Goal: Information Seeking & Learning: Learn about a topic

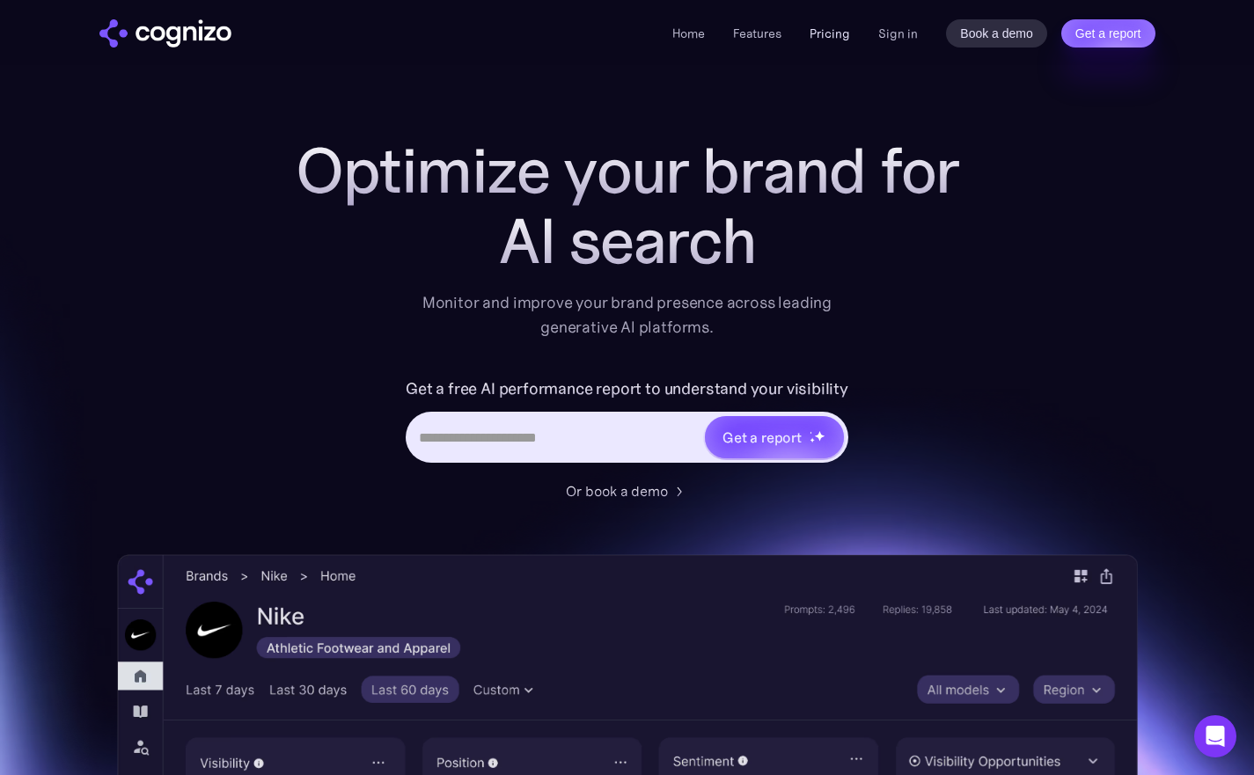
click at [829, 32] on link "Pricing" at bounding box center [829, 34] width 40 height 16
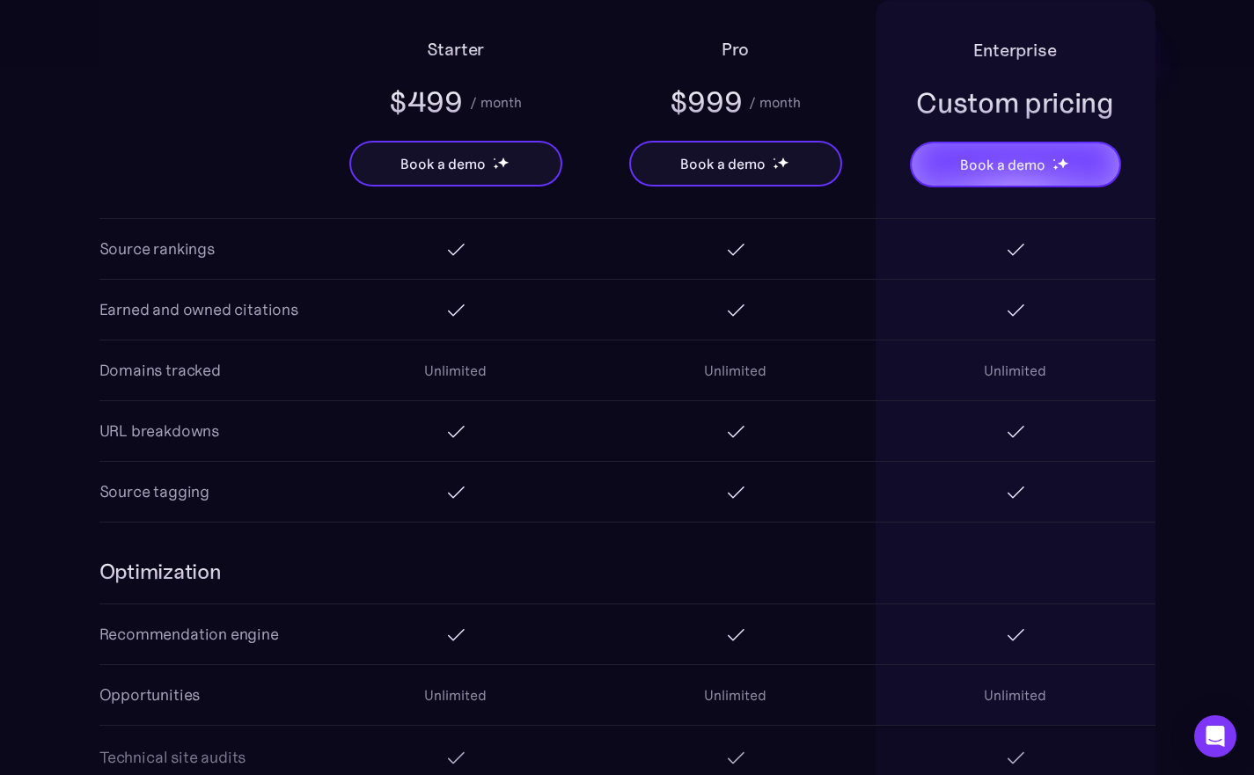
scroll to position [2218, 0]
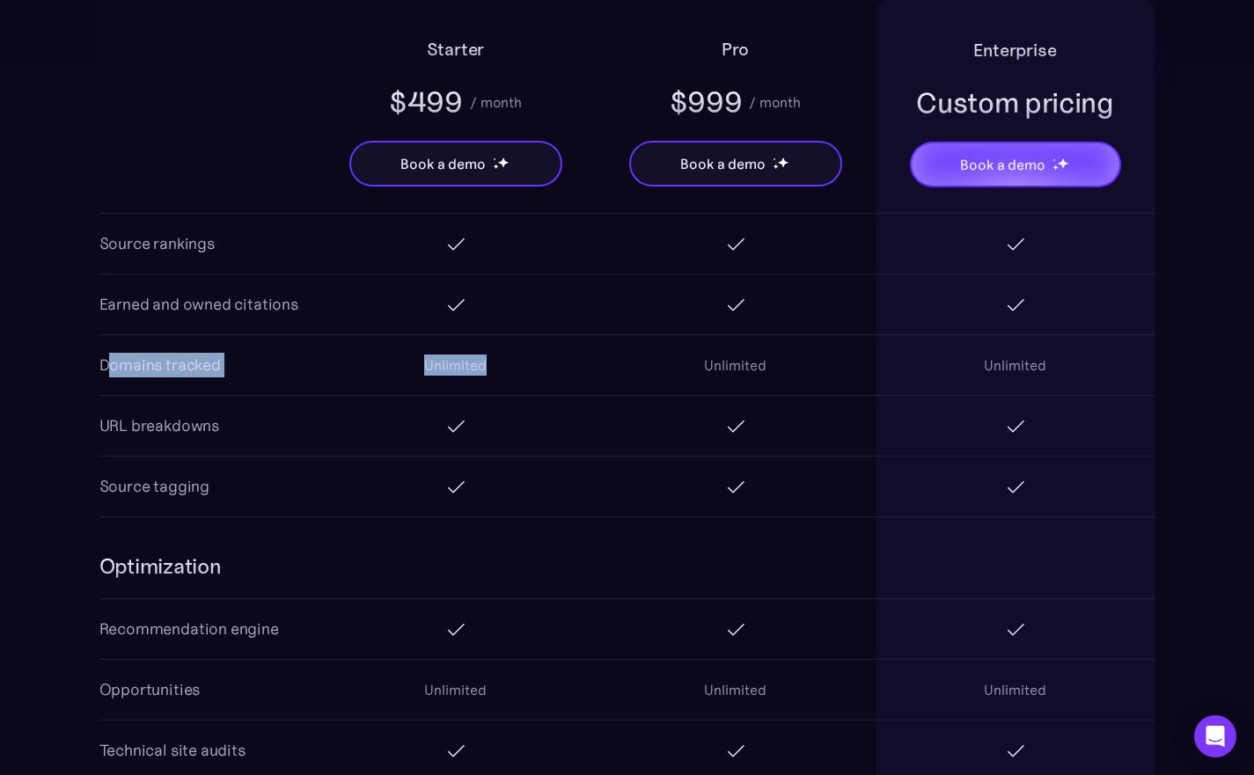
drag, startPoint x: 109, startPoint y: 362, endPoint x: 507, endPoint y: 389, distance: 398.5
click at [507, 389] on div "Domains tracked Unlimited Unlimited Unlimited" at bounding box center [627, 365] width 1056 height 61
click at [104, 363] on div "Domains tracked" at bounding box center [159, 365] width 121 height 25
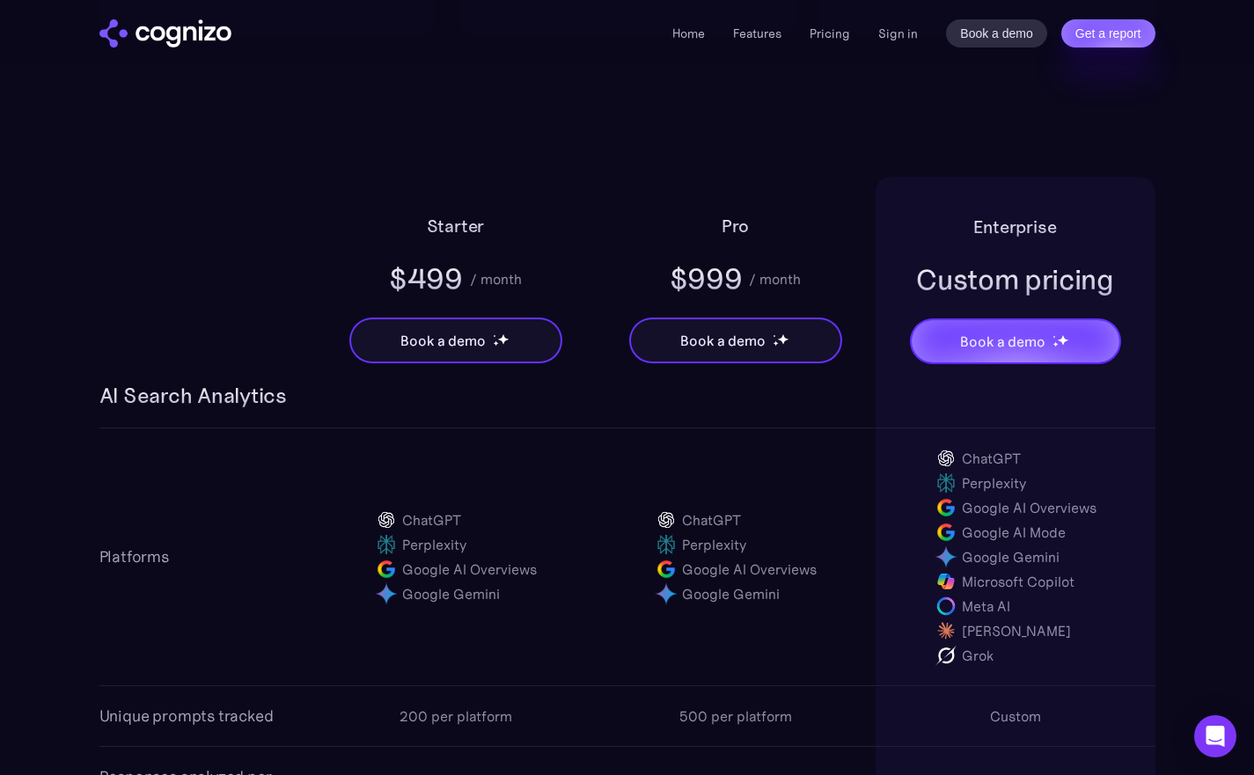
scroll to position [1074, 0]
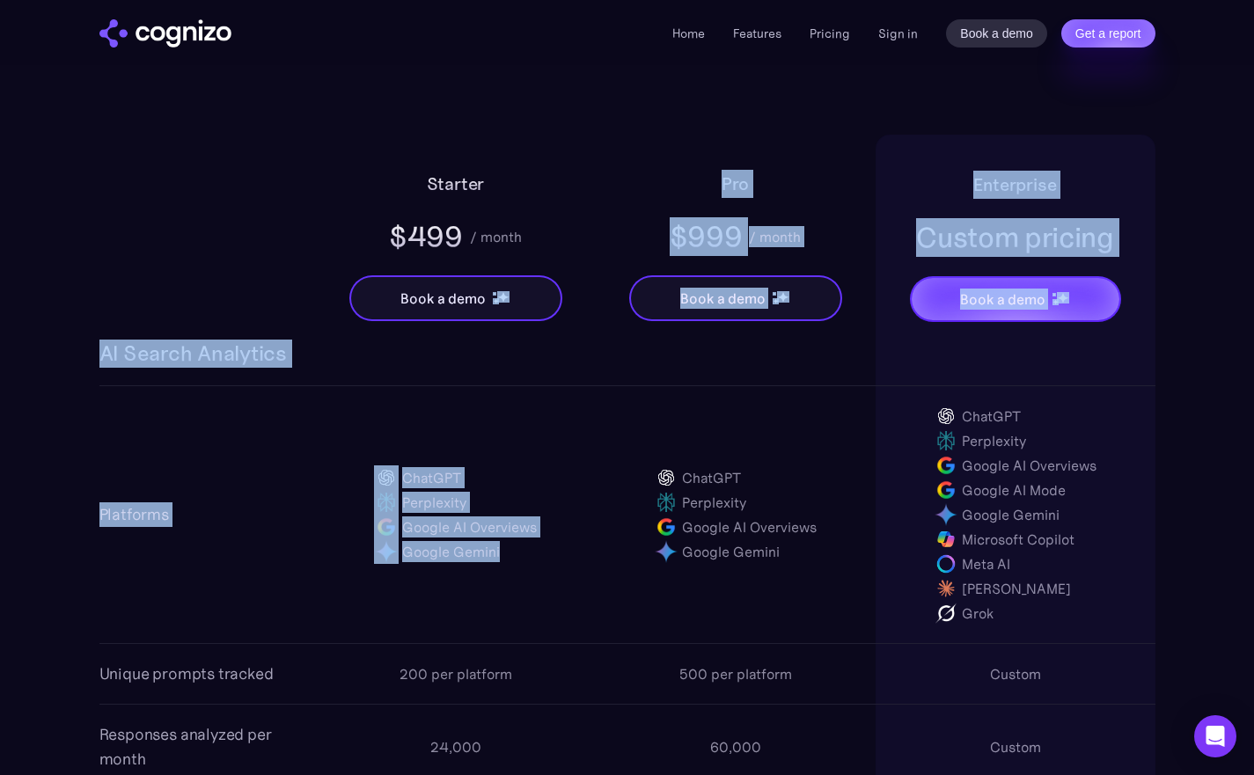
drag, startPoint x: 96, startPoint y: 339, endPoint x: 540, endPoint y: 570, distance: 500.9
click at [540, 570] on div "ChatGPT Perplexity Google AI Overviews Google Gemini" at bounding box center [456, 515] width 280 height 134
